Goal: Task Accomplishment & Management: Complete application form

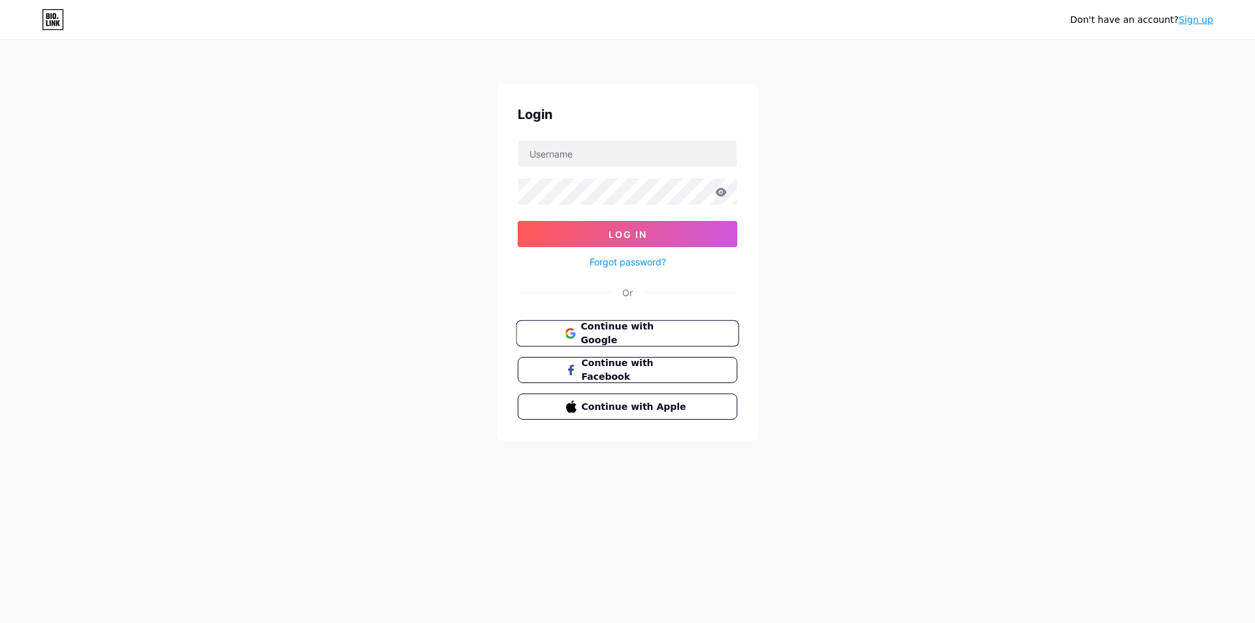
click at [657, 329] on span "Continue with Google" at bounding box center [634, 334] width 109 height 28
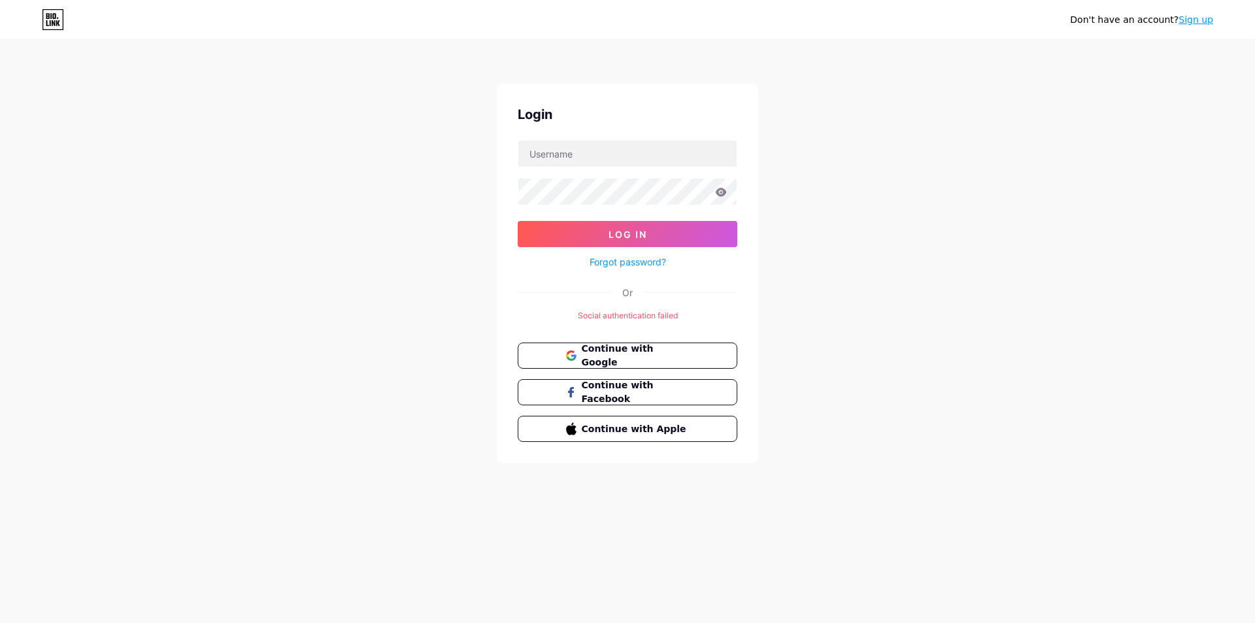
click at [422, 296] on div "Don't have an account? Sign up Login Log In Forgot password? Or Social authenti…" at bounding box center [627, 252] width 1255 height 505
drag, startPoint x: 1101, startPoint y: 147, endPoint x: 954, endPoint y: 227, distance: 167.3
click at [1086, 167] on div "Don't have an account? Sign up Login Log In Forgot password? Or Social authenti…" at bounding box center [627, 252] width 1255 height 505
click at [590, 357] on span "Continue with Google" at bounding box center [634, 356] width 109 height 28
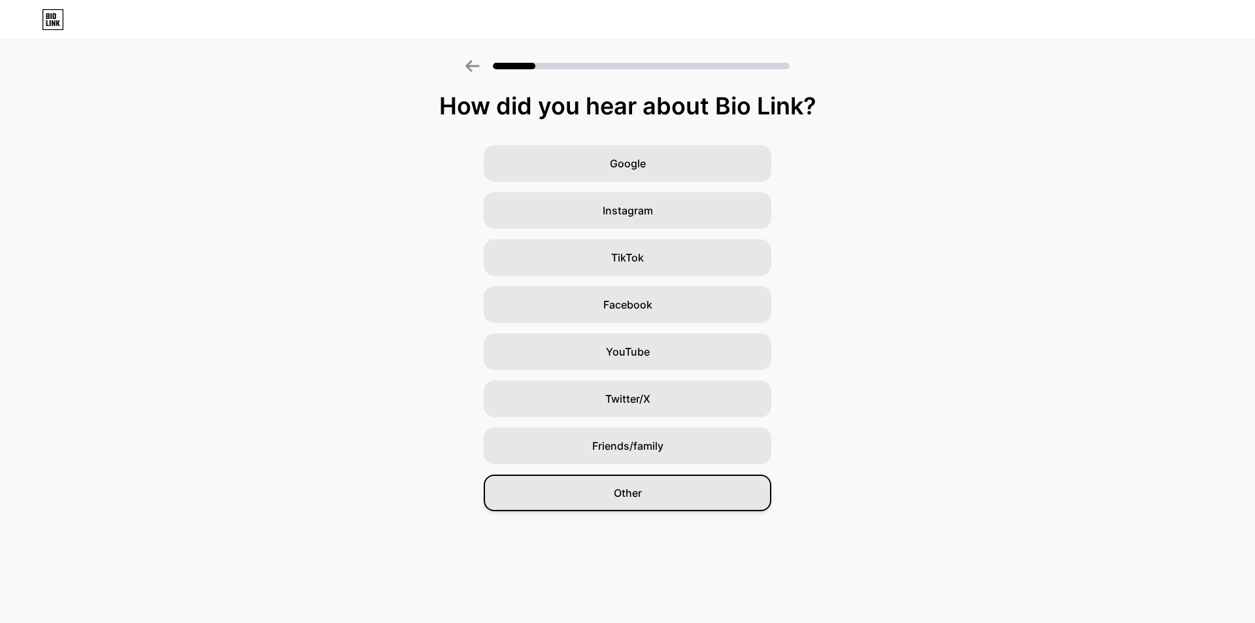
click at [658, 489] on div "Other" at bounding box center [628, 493] width 288 height 37
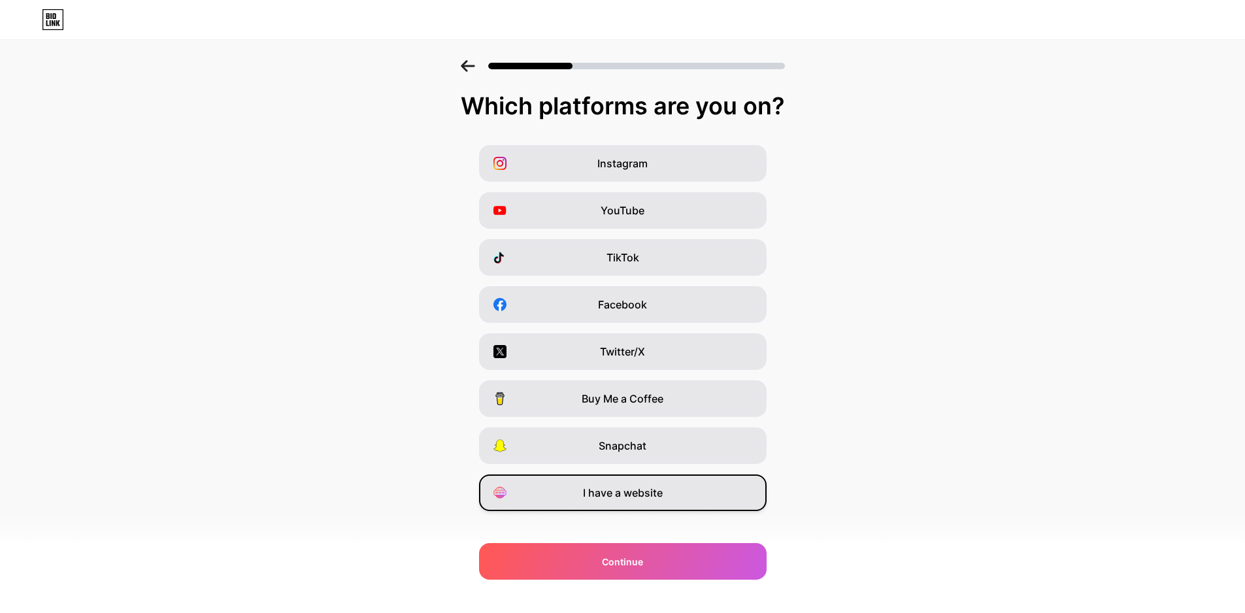
click at [637, 497] on span "I have a website" at bounding box center [623, 493] width 80 height 16
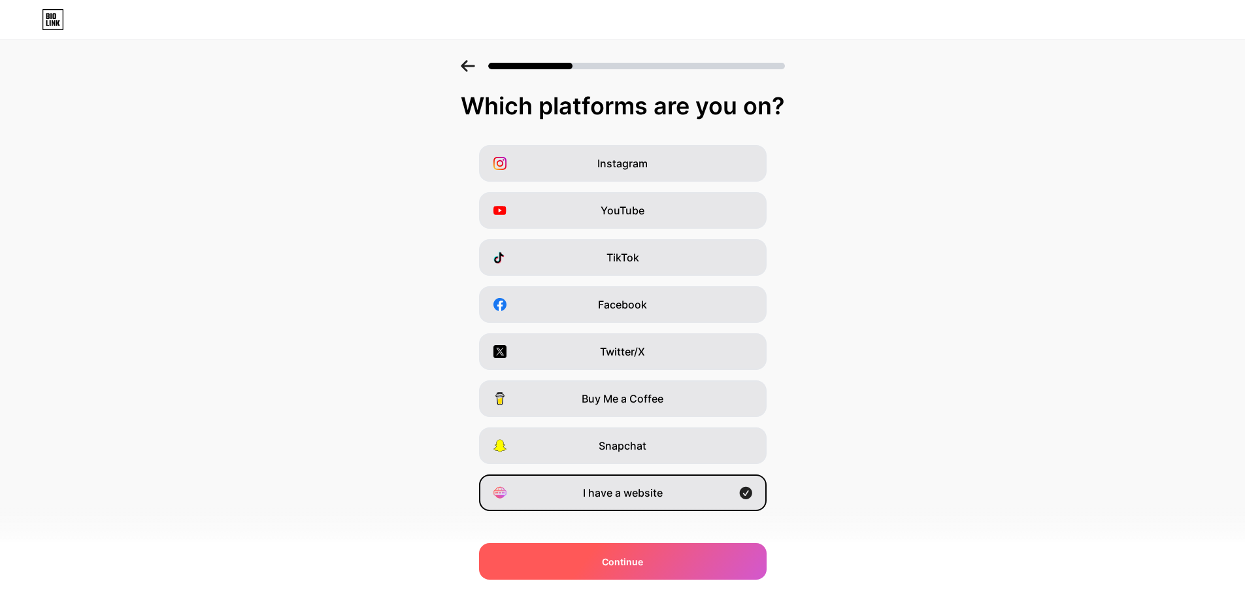
click at [620, 558] on span "Continue" at bounding box center [622, 562] width 41 height 14
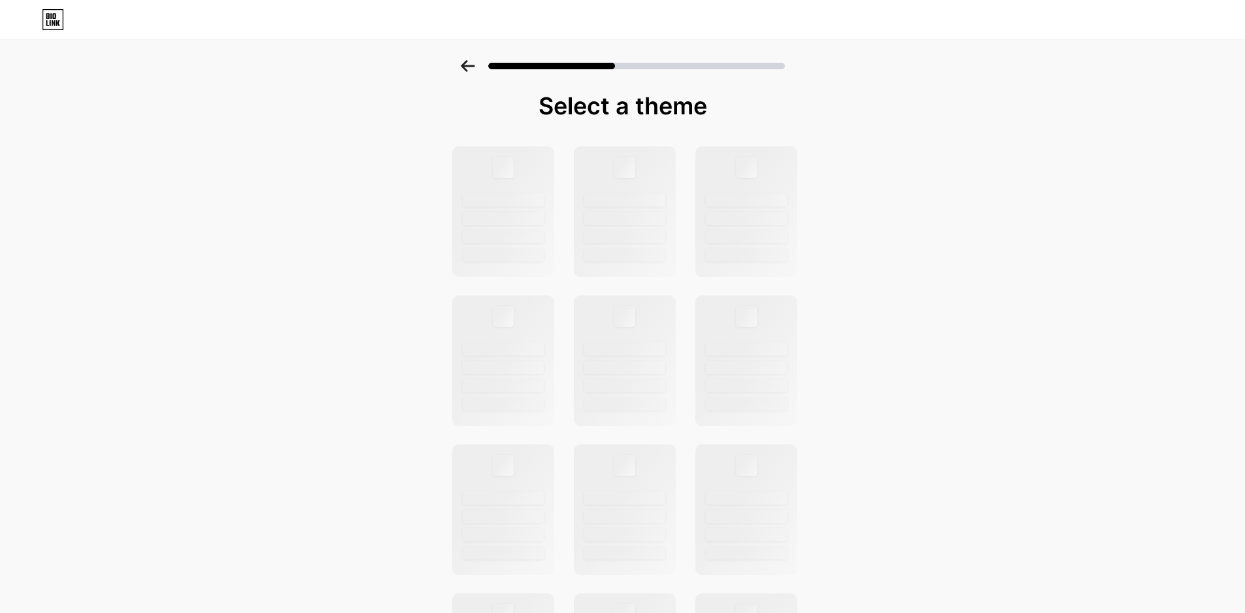
click at [239, 282] on div "Select a theme" at bounding box center [622, 467] width 1245 height 814
click at [958, 173] on div "Select a theme" at bounding box center [622, 467] width 1245 height 814
click at [740, 213] on div at bounding box center [747, 219] width 84 height 14
click at [639, 216] on div at bounding box center [625, 219] width 84 height 14
click at [352, 275] on div "Select a theme" at bounding box center [622, 467] width 1245 height 814
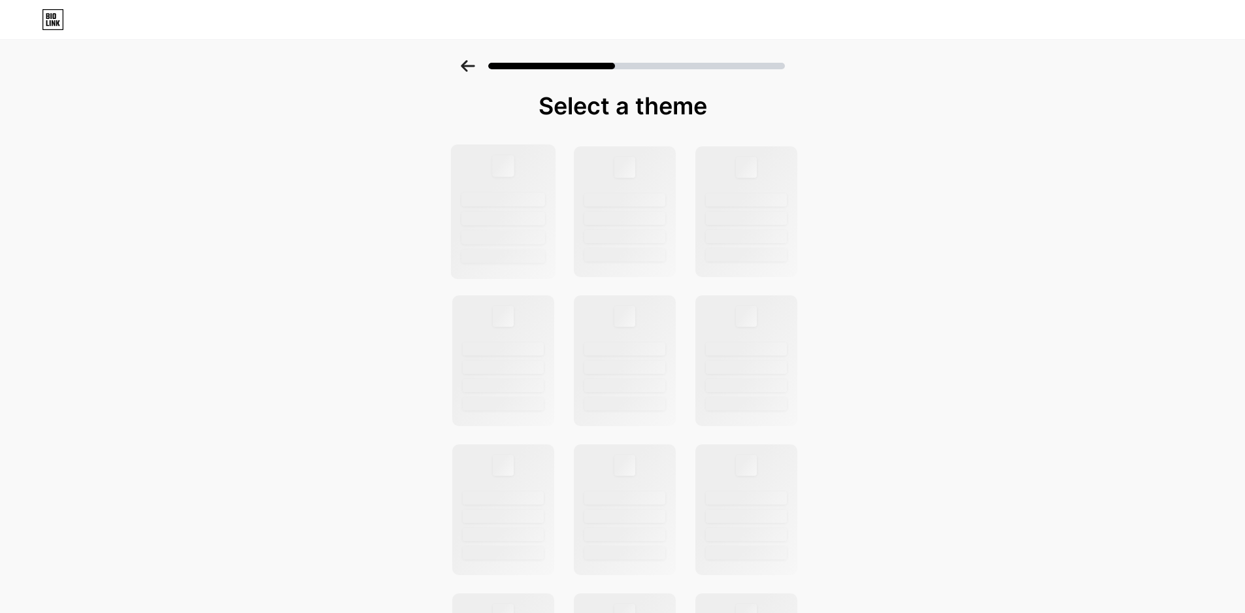
click at [526, 222] on div at bounding box center [503, 219] width 84 height 14
click at [701, 207] on div at bounding box center [746, 211] width 105 height 135
click at [729, 191] on div at bounding box center [746, 211] width 105 height 135
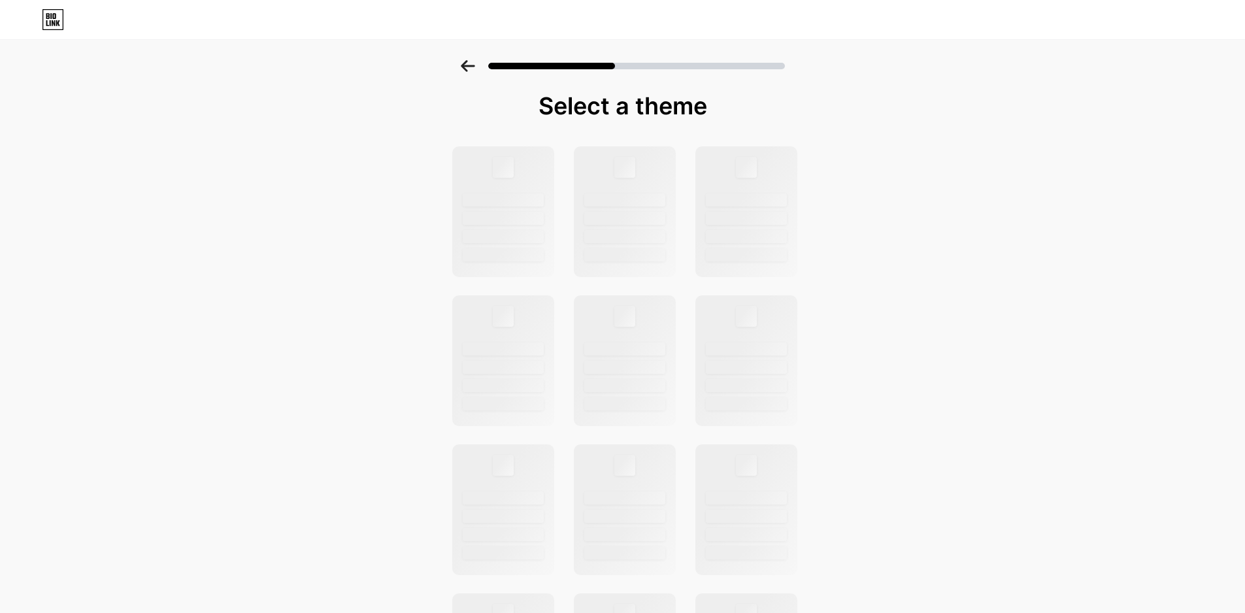
click at [1040, 173] on div "Select a theme" at bounding box center [622, 467] width 1245 height 814
click at [250, 322] on div "Select a theme" at bounding box center [622, 467] width 1245 height 814
click at [865, 499] on div "Select a theme" at bounding box center [622, 467] width 1245 height 814
click at [667, 203] on div at bounding box center [625, 200] width 84 height 14
drag, startPoint x: 616, startPoint y: 214, endPoint x: 591, endPoint y: 218, distance: 25.1
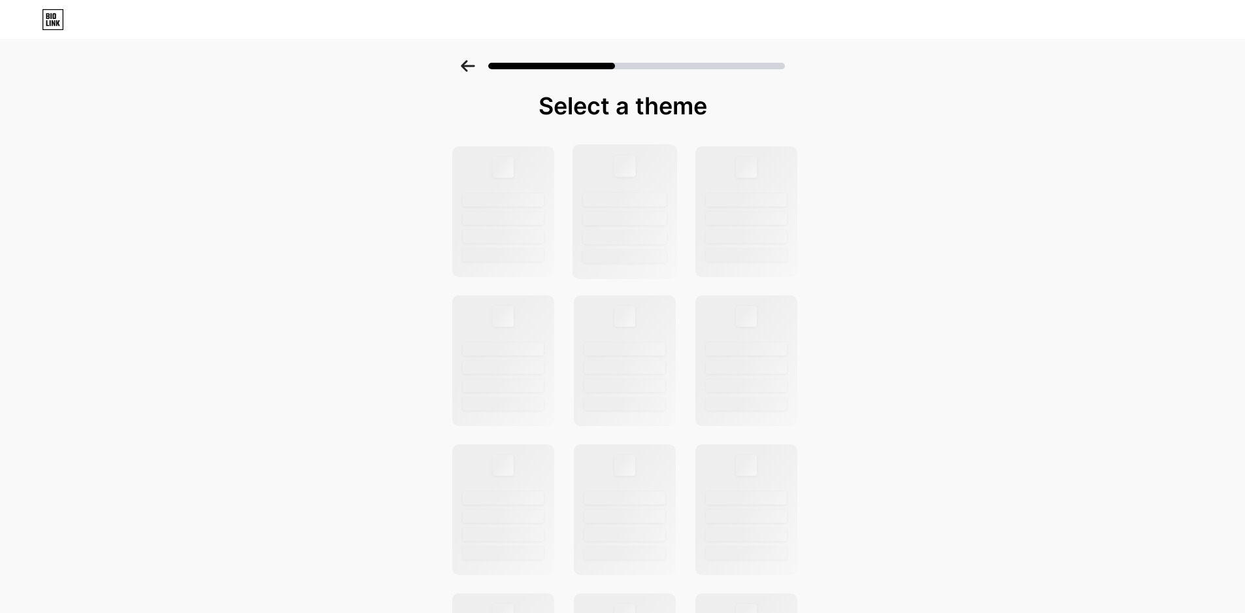
click at [606, 217] on div at bounding box center [625, 219] width 84 height 14
drag, startPoint x: 479, startPoint y: 180, endPoint x: 1050, endPoint y: 0, distance: 598.5
click at [490, 180] on div at bounding box center [503, 211] width 102 height 131
click at [922, 214] on div "Select a theme" at bounding box center [622, 467] width 1245 height 814
click at [886, 206] on div "Select a theme" at bounding box center [622, 467] width 1245 height 814
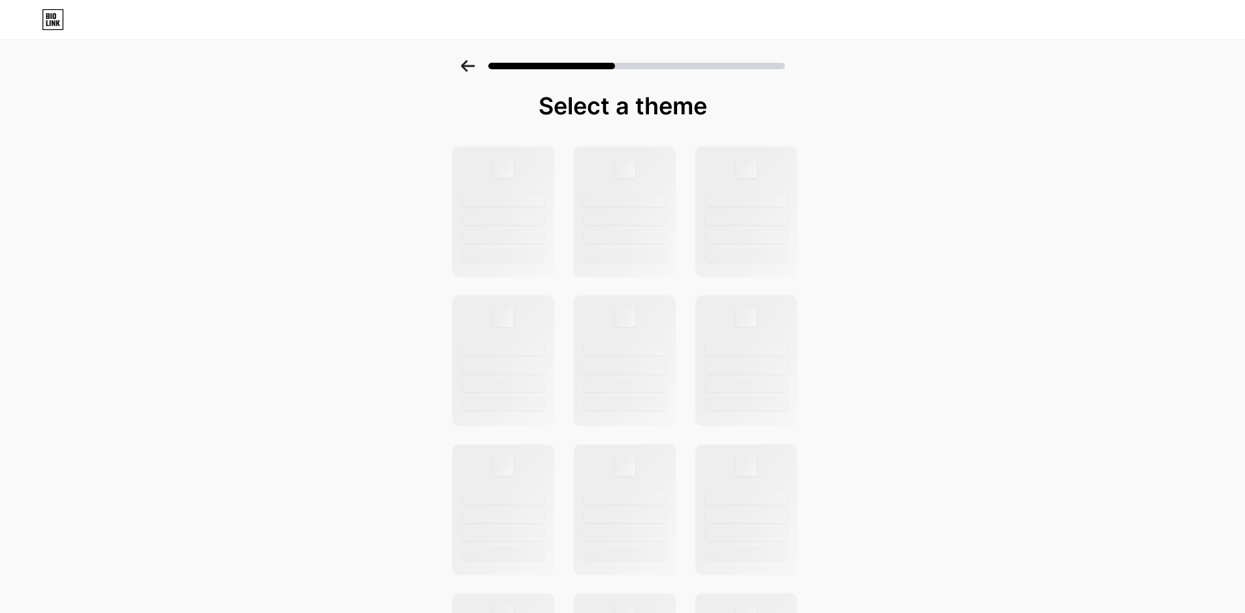
click at [473, 63] on icon at bounding box center [468, 66] width 14 height 12
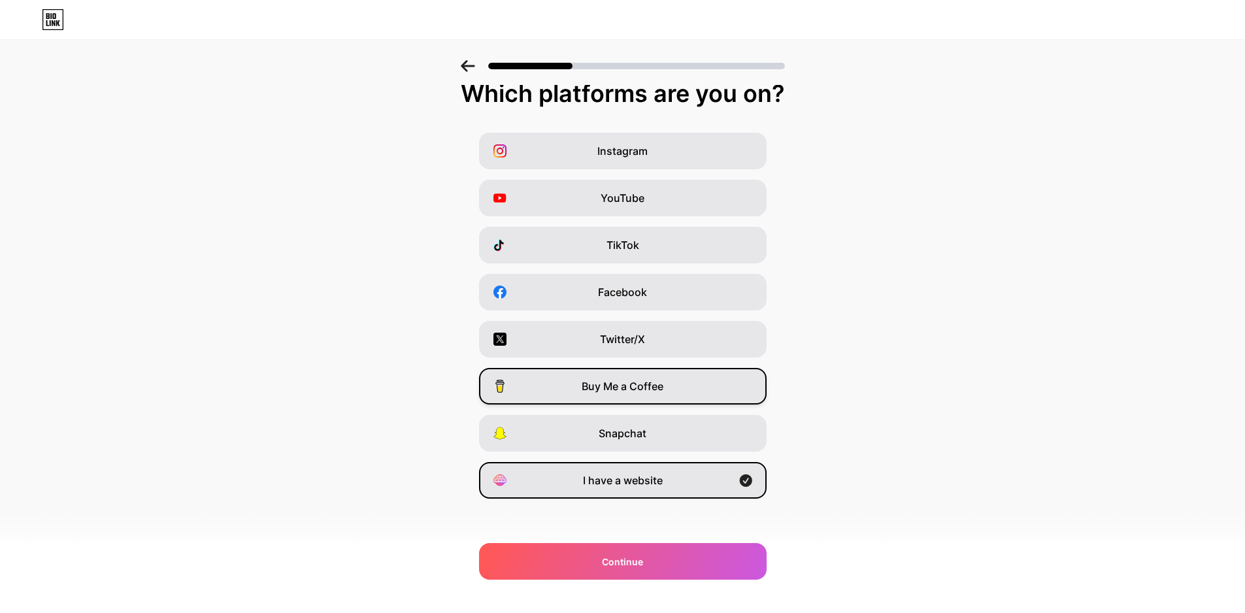
scroll to position [16, 0]
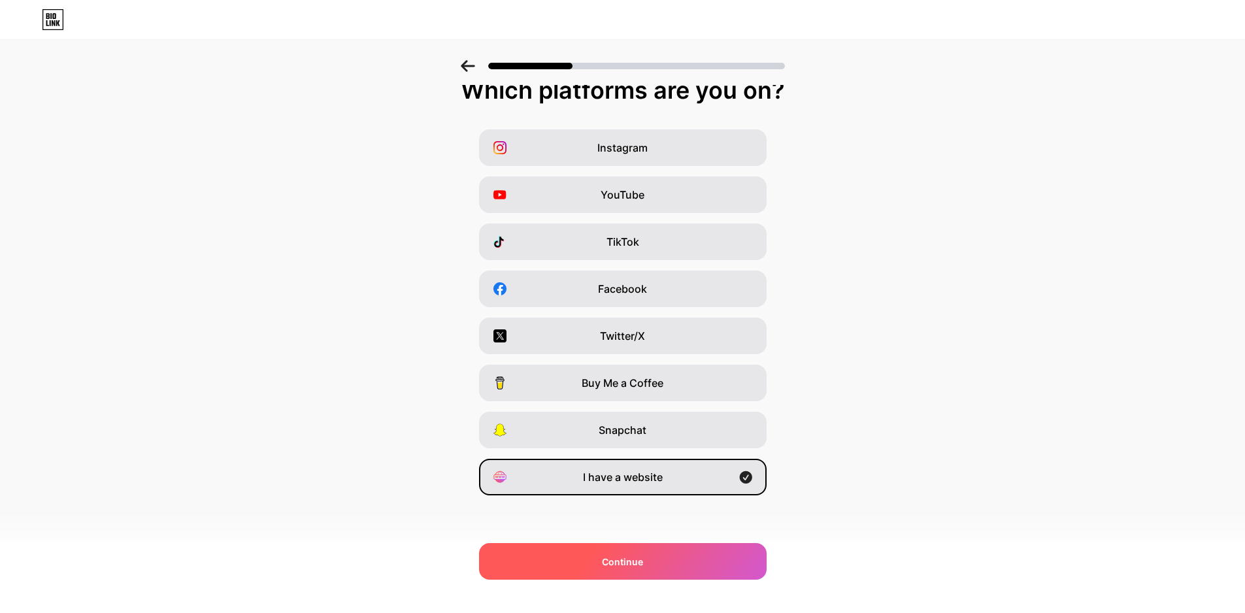
click at [641, 552] on div "Continue" at bounding box center [623, 561] width 288 height 37
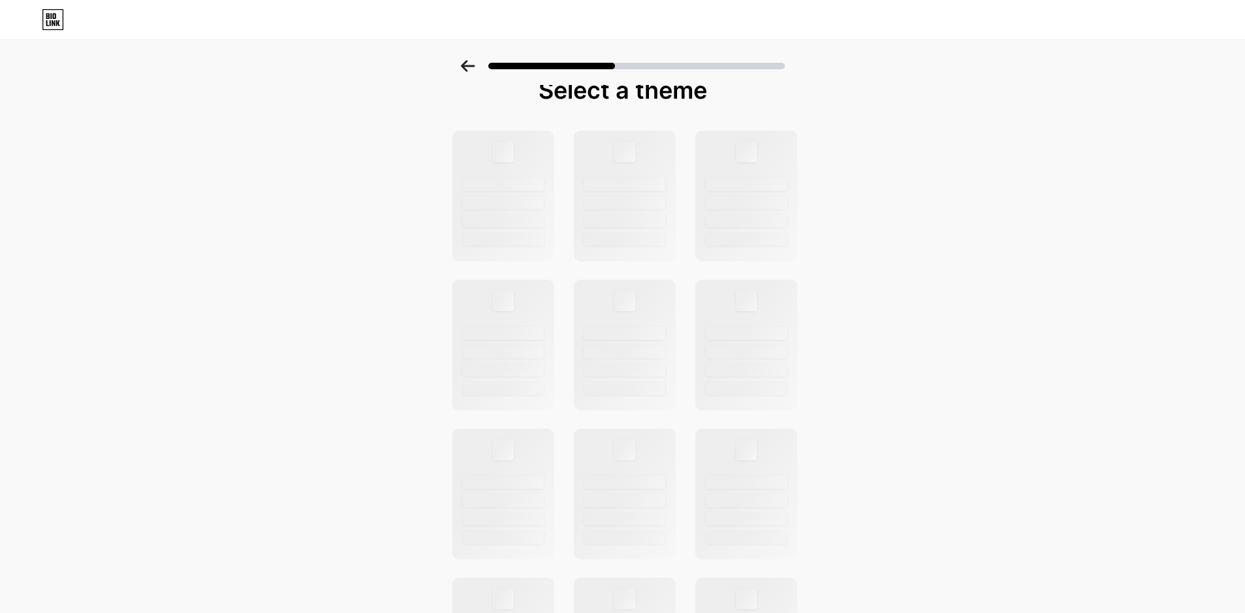
scroll to position [0, 0]
click at [611, 160] on div at bounding box center [624, 211] width 105 height 135
click at [500, 184] on div at bounding box center [502, 211] width 105 height 135
click at [479, 180] on div at bounding box center [502, 211] width 105 height 135
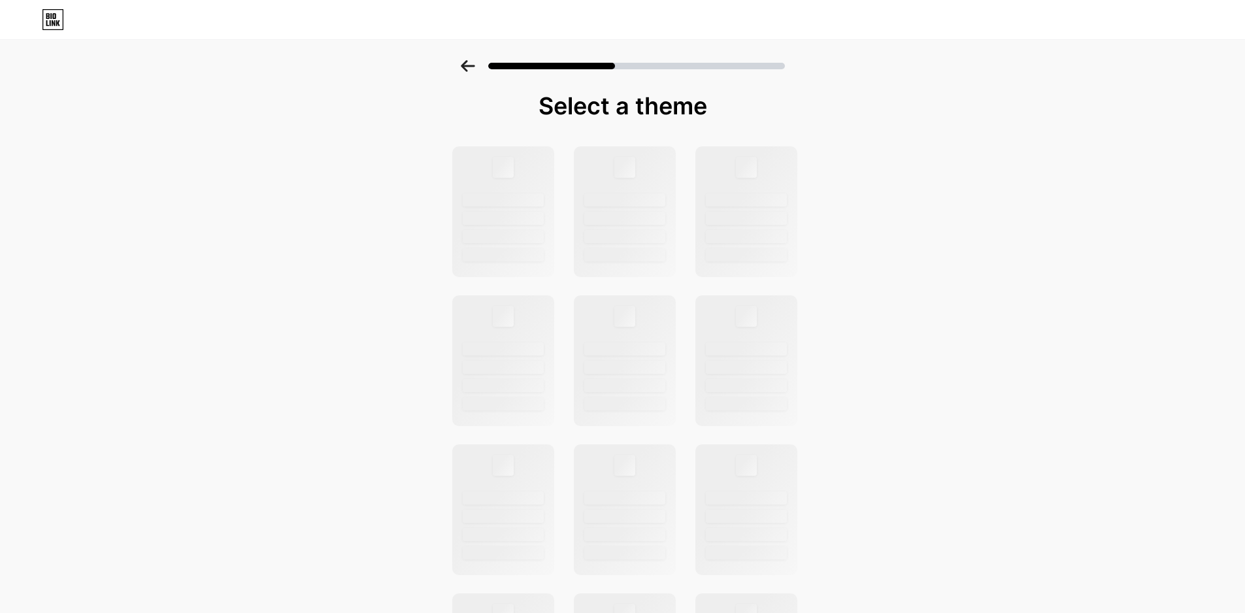
click at [53, 20] on icon at bounding box center [53, 19] width 22 height 21
click at [724, 209] on div at bounding box center [746, 211] width 105 height 135
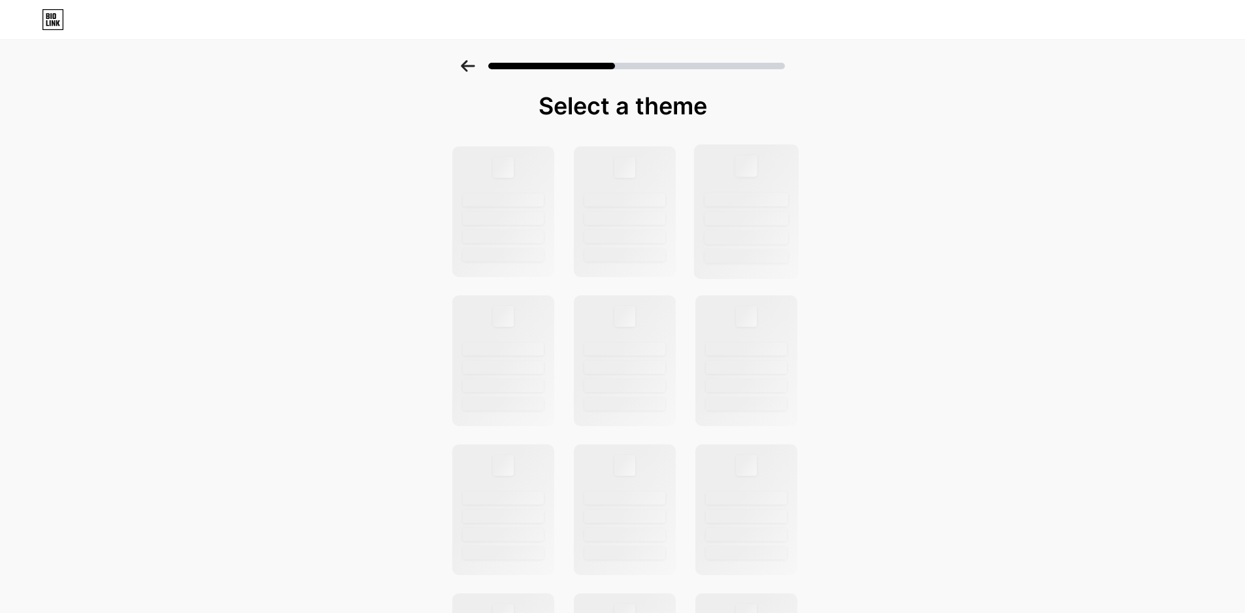
click at [724, 209] on div at bounding box center [746, 211] width 105 height 135
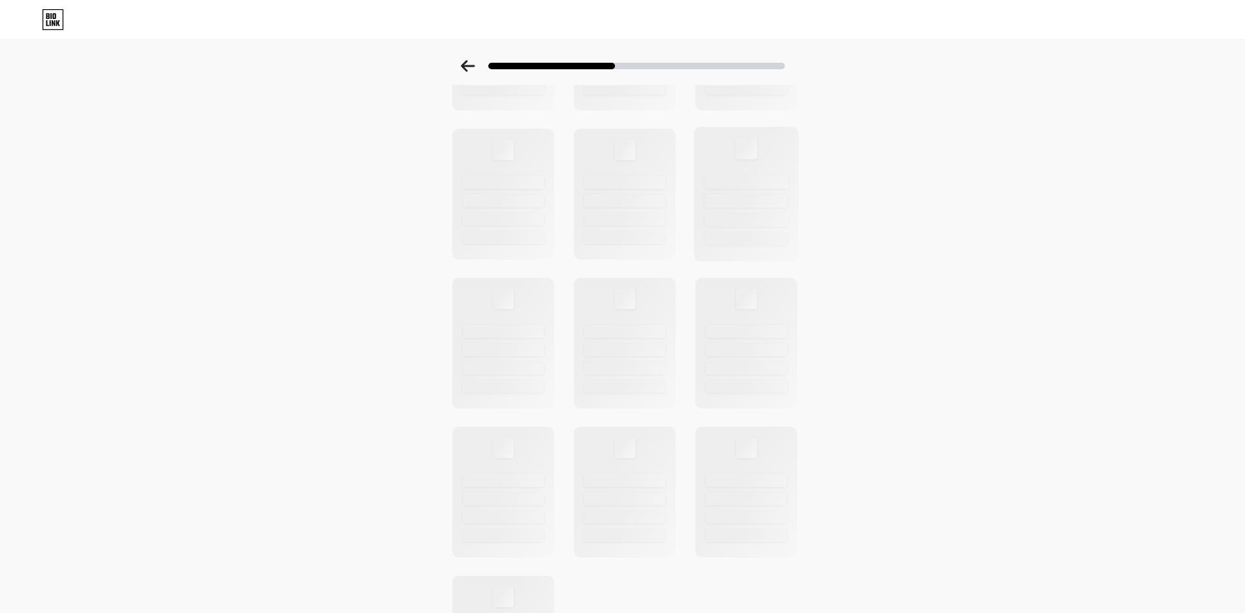
scroll to position [314, 0]
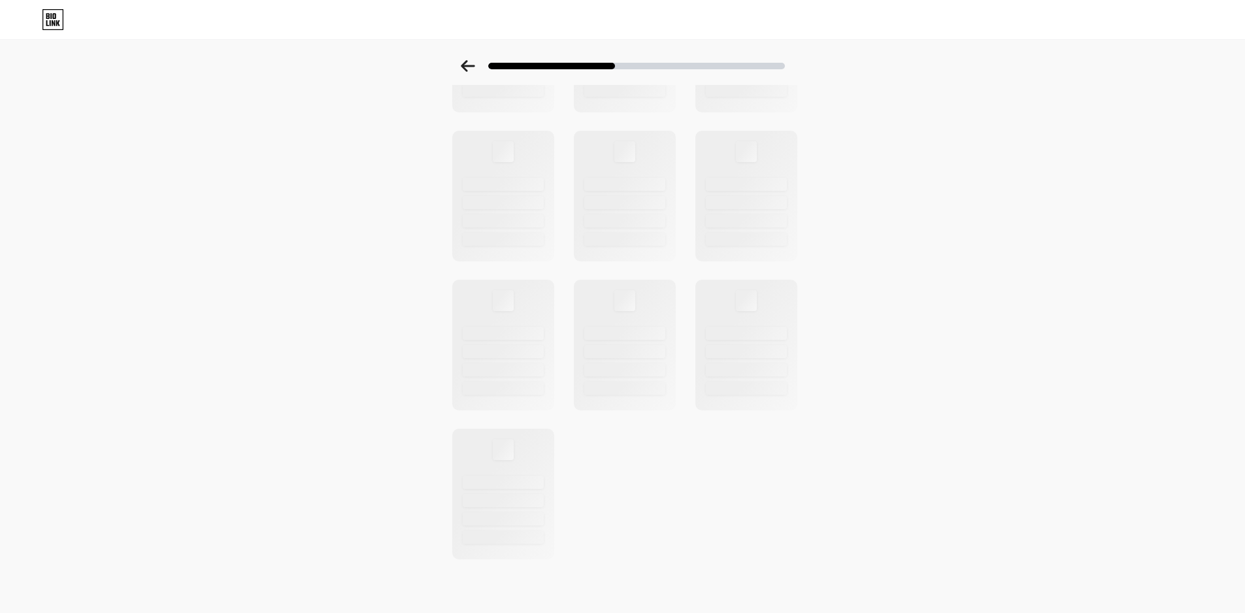
click at [951, 311] on div "Select a theme" at bounding box center [622, 153] width 1245 height 814
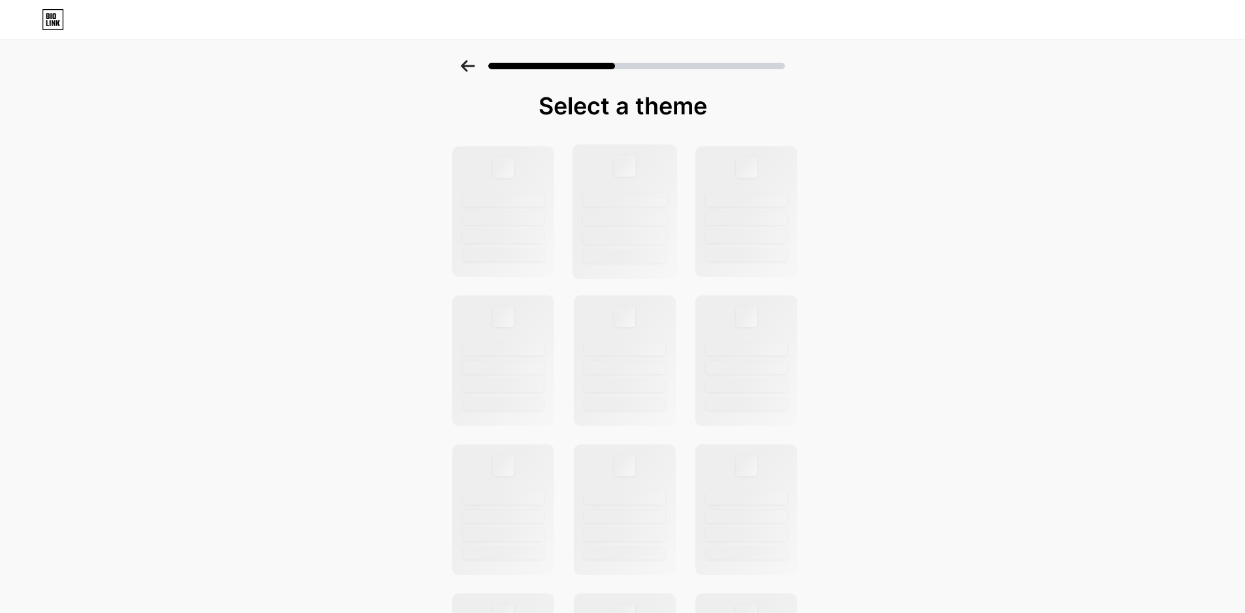
click at [613, 219] on div at bounding box center [625, 219] width 84 height 14
click at [657, 229] on div at bounding box center [624, 211] width 105 height 135
click at [1080, 256] on div "Select a theme" at bounding box center [622, 467] width 1245 height 814
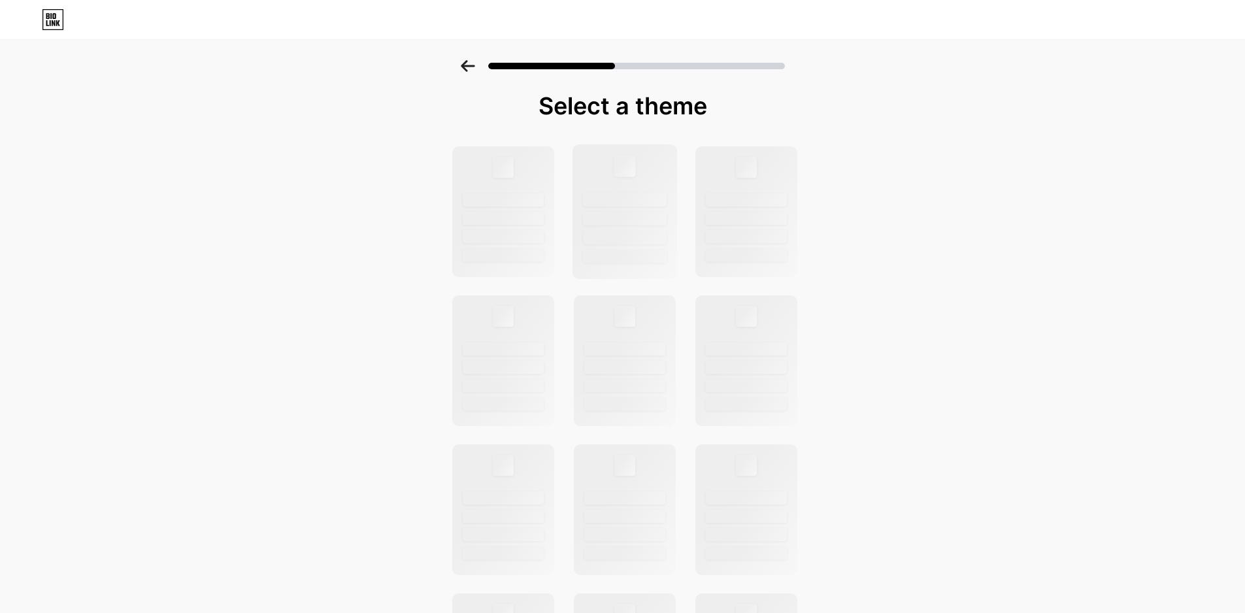
click at [629, 214] on div at bounding box center [625, 219] width 84 height 14
click at [968, 366] on div "Select a theme" at bounding box center [622, 467] width 1245 height 814
